Goal: Navigation & Orientation: Understand site structure

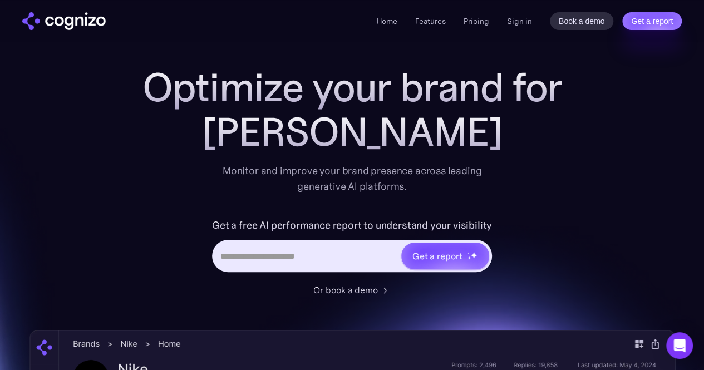
scroll to position [21, 0]
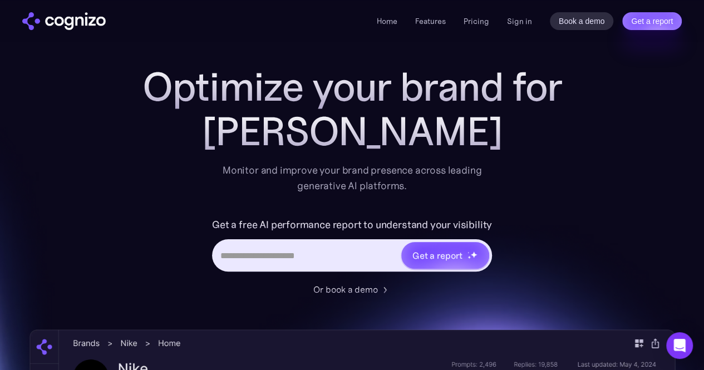
click at [470, 13] on div "Home Features Pricing Book a demo Get a report Sign in Book a demo Get a report" at bounding box center [529, 21] width 305 height 18
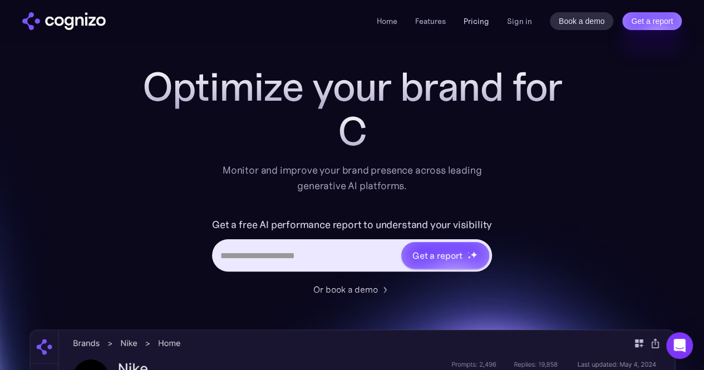
click at [474, 24] on link "Pricing" at bounding box center [476, 21] width 26 height 10
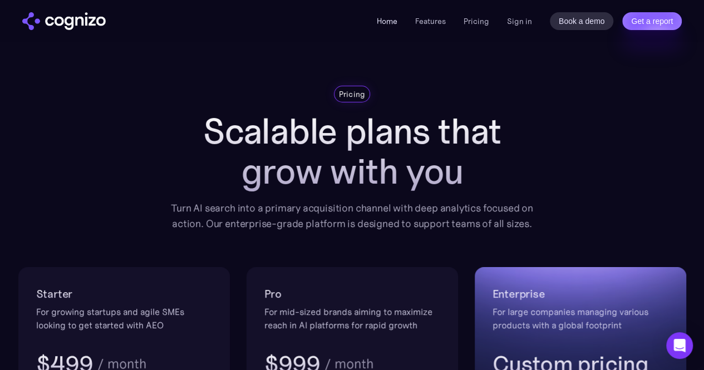
click at [388, 18] on link "Home" at bounding box center [387, 21] width 21 height 10
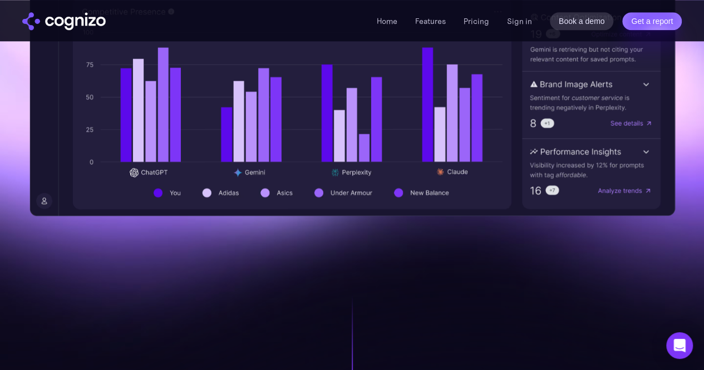
scroll to position [524, 0]
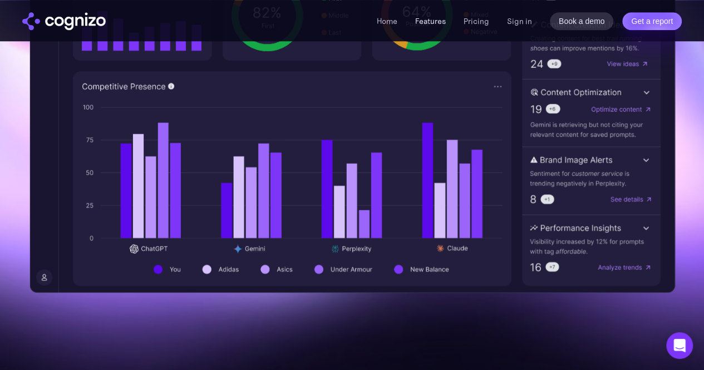
click at [424, 23] on link "Features" at bounding box center [430, 21] width 31 height 10
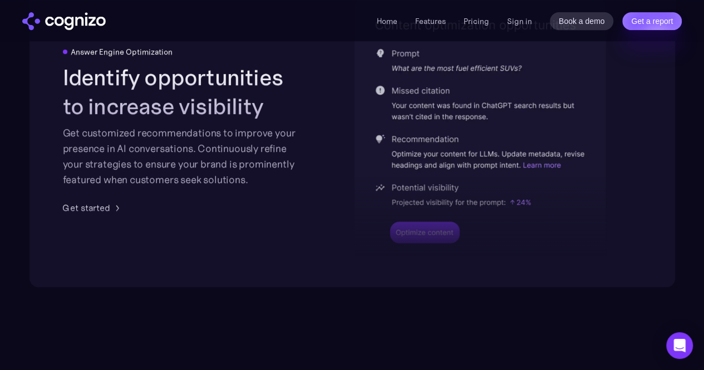
scroll to position [2361, 0]
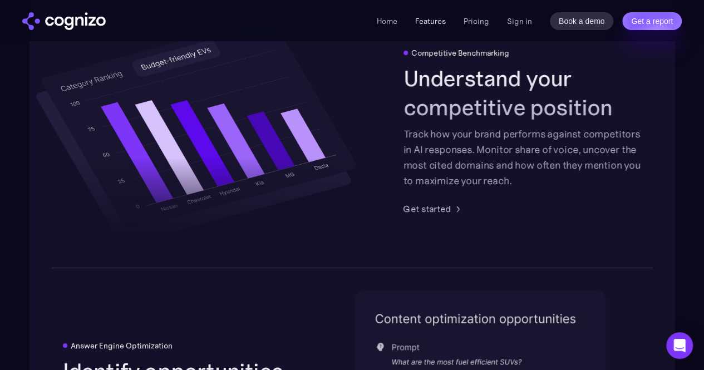
click at [426, 19] on link "Features" at bounding box center [430, 21] width 31 height 10
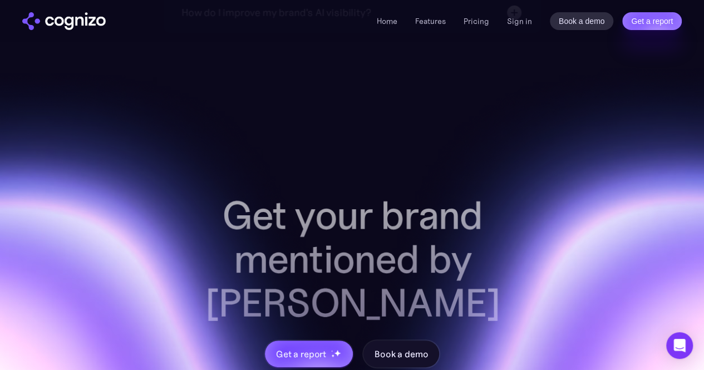
scroll to position [4304, 0]
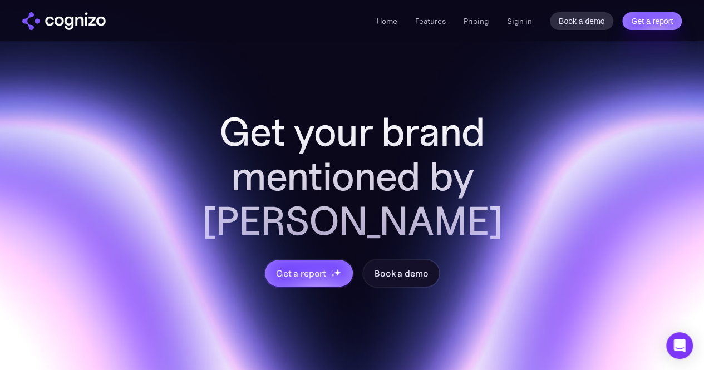
click at [376, 14] on div "Home Features Pricing Book a demo Get a report Sign in Book a demo Get a report" at bounding box center [351, 21] width 659 height 18
click at [384, 25] on link "Home" at bounding box center [387, 21] width 21 height 10
